Goal: Transaction & Acquisition: Obtain resource

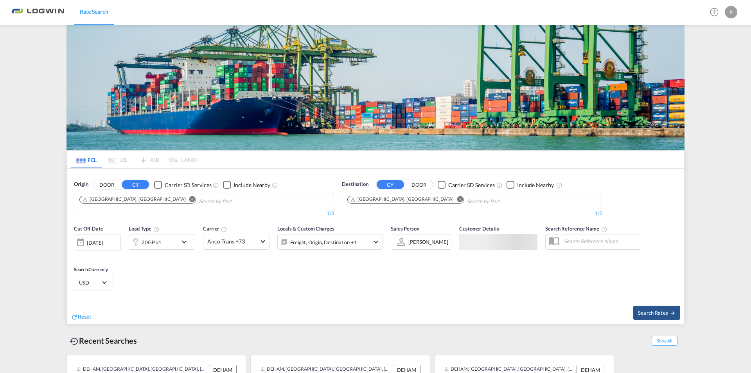
click at [106, 193] on md-chips-wrap "[GEOGRAPHIC_DATA], [GEOGRAPHIC_DATA]" at bounding box center [177, 200] width 198 height 14
click at [457, 199] on md-icon "Remove" at bounding box center [460, 199] width 6 height 6
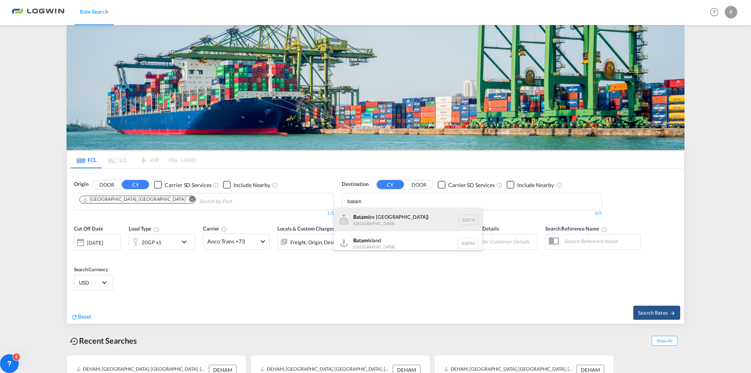
scroll to position [5, 0]
type input "batam"
click at [393, 238] on div "[GEOGRAPHIC_DATA] [GEOGRAPHIC_DATA] IDBTM" at bounding box center [408, 237] width 149 height 23
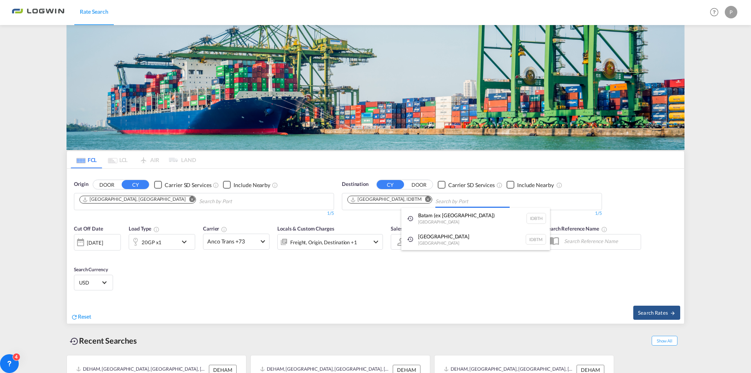
scroll to position [0, 0]
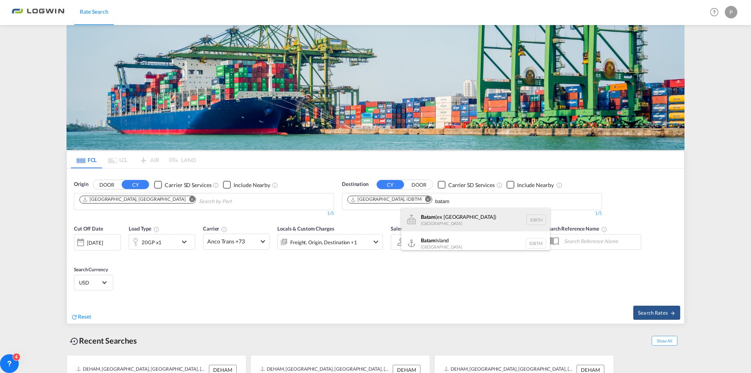
type input "batam"
click at [486, 216] on div "Batam (ex [GEOGRAPHIC_DATA]) [GEOGRAPHIC_DATA] IDBTH" at bounding box center [475, 219] width 149 height 23
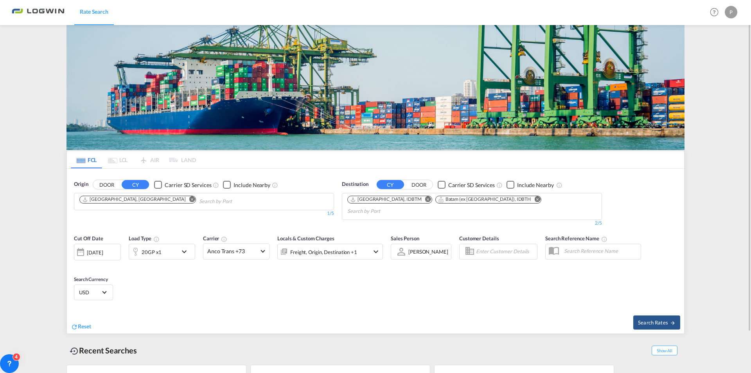
click at [166, 244] on div "20GP x1" at bounding box center [153, 252] width 48 height 16
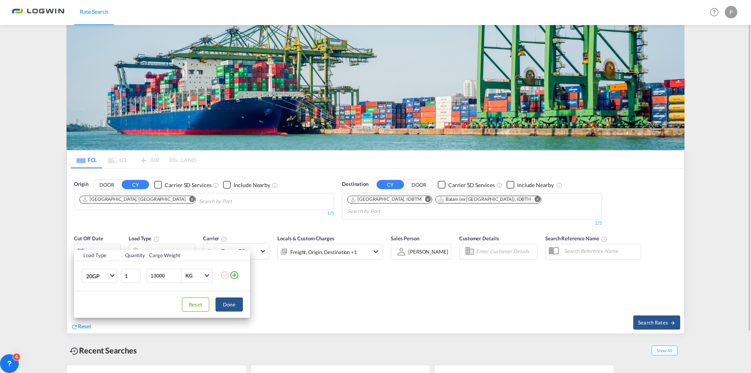
click at [166, 238] on div "Load Type Quantity Cargo Weight 20GP 20GP 40GP 40HC 45HC 20RE 40RE 40HR 20OT 40…" at bounding box center [375, 186] width 751 height 373
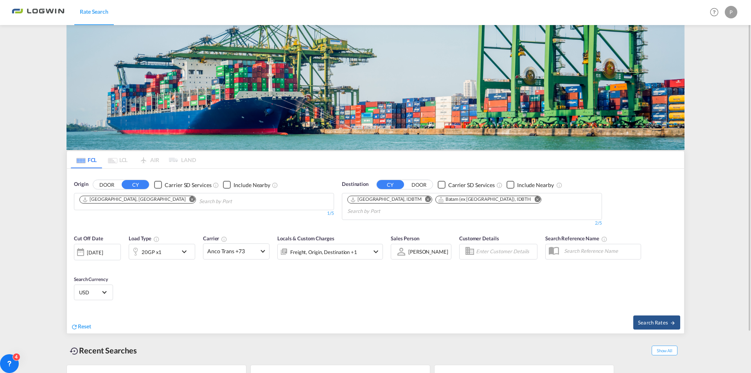
click at [166, 244] on div "20GP x1" at bounding box center [153, 252] width 48 height 16
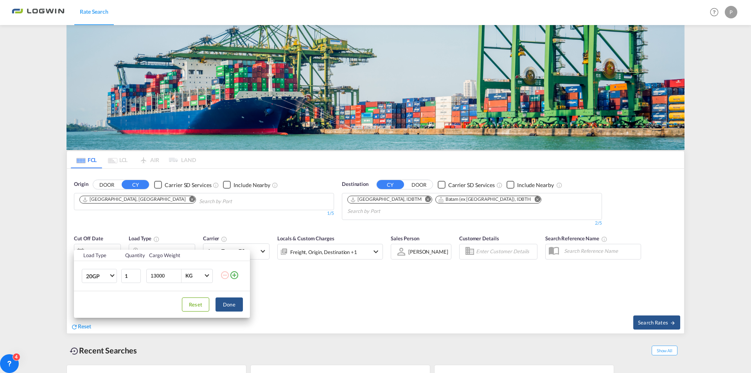
drag, startPoint x: 163, startPoint y: 275, endPoint x: 150, endPoint y: 275, distance: 12.9
click at [150, 275] on input "13000" at bounding box center [165, 275] width 31 height 13
click at [392, 268] on div "Load Type Quantity Cargo Weight 20GP 20GP 40GP 40HC 45HC 20RE 40RE 40HR 20OT 40…" at bounding box center [375, 186] width 751 height 373
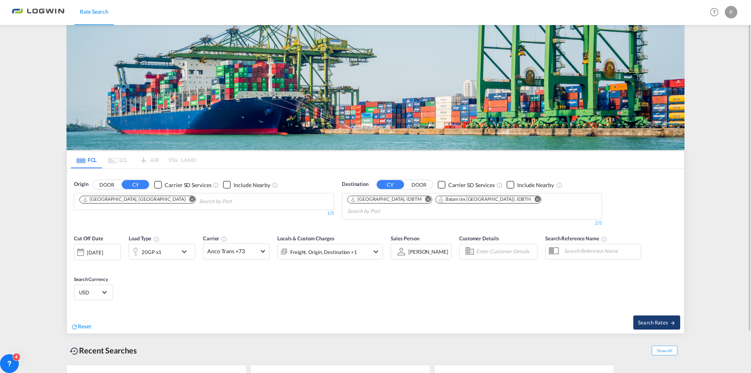
click at [649, 319] on span "Search Rates" at bounding box center [657, 322] width 38 height 6
type input "DEHAM to IDBTM,IDBTH / [DATE]"
